Goal: Task Accomplishment & Management: Complete application form

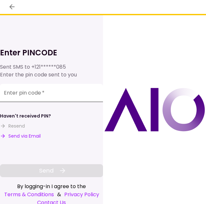
click at [59, 96] on input "Enter pin code   *" at bounding box center [51, 93] width 103 height 18
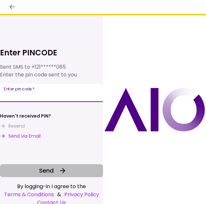
type input "******"
click at [66, 171] on icon at bounding box center [63, 170] width 8 height 8
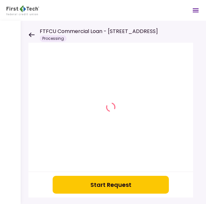
click at [105, 185] on button "Start Request" at bounding box center [111, 184] width 116 height 18
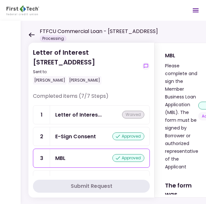
click at [32, 33] on icon at bounding box center [31, 34] width 6 height 5
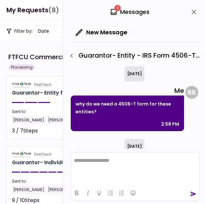
scroll to position [57, 0]
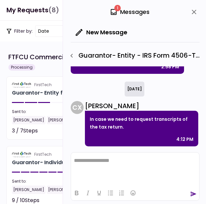
click at [197, 9] on icon "close" at bounding box center [194, 12] width 8 height 8
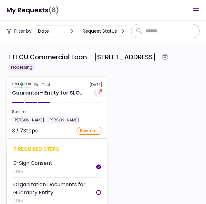
click at [34, 153] on div "7 required steps" at bounding box center [57, 149] width 88 height 8
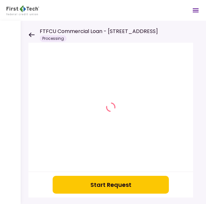
click at [31, 35] on icon at bounding box center [32, 34] width 6 height 5
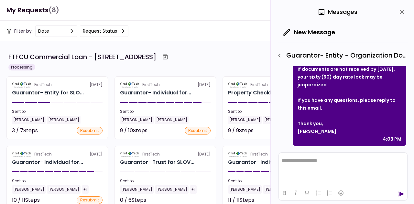
scroll to position [158, 0]
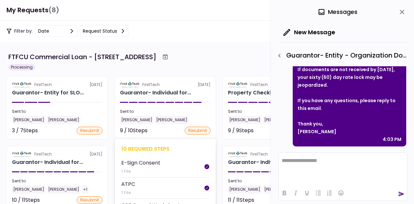
click at [145, 145] on div "10 required steps" at bounding box center [165, 149] width 88 height 8
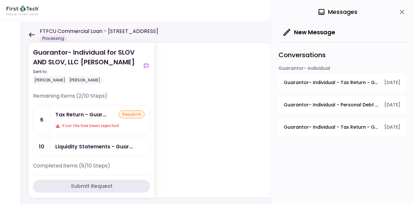
click at [88, 128] on div "Tax Return - Guar... resubmit Your file has been rejected" at bounding box center [100, 119] width 100 height 29
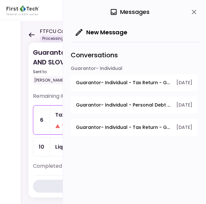
click at [197, 11] on icon "close" at bounding box center [194, 12] width 8 height 8
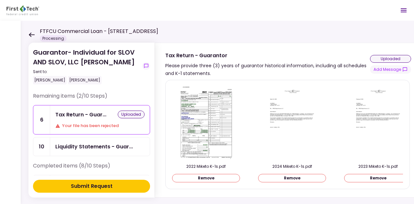
click at [117, 184] on button "Submit Request" at bounding box center [91, 186] width 117 height 13
